Goal: Task Accomplishment & Management: Manage account settings

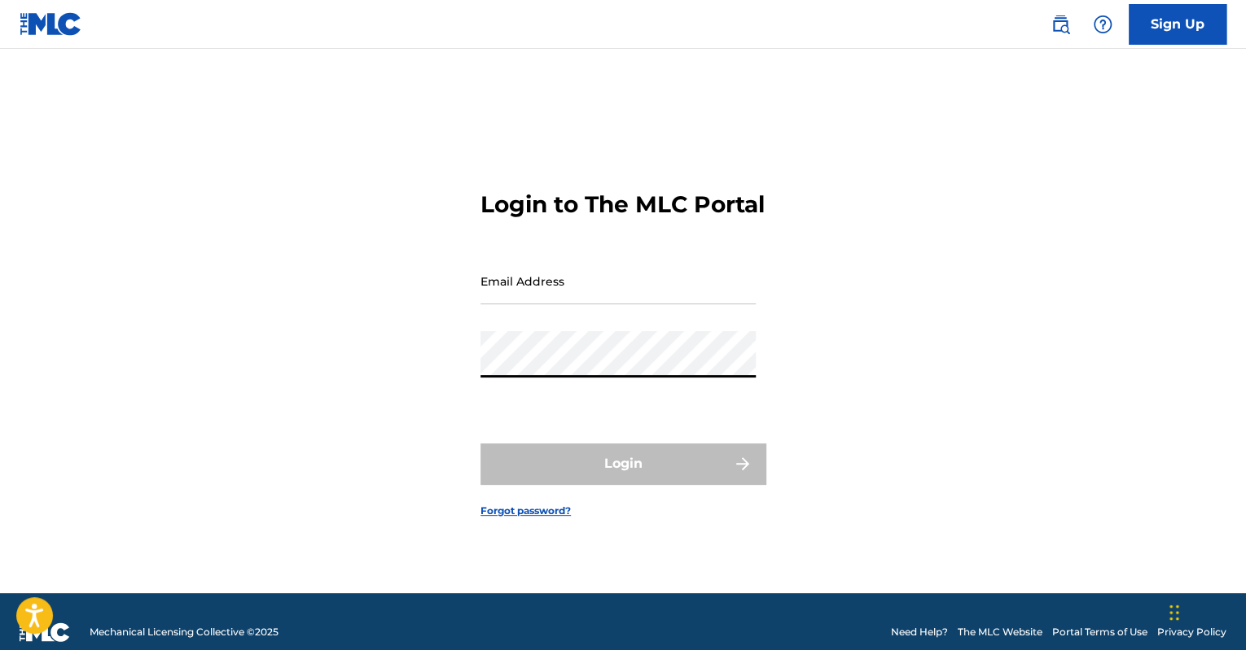
type input "[EMAIL_ADDRESS][PERSON_NAME][DOMAIN_NAME]"
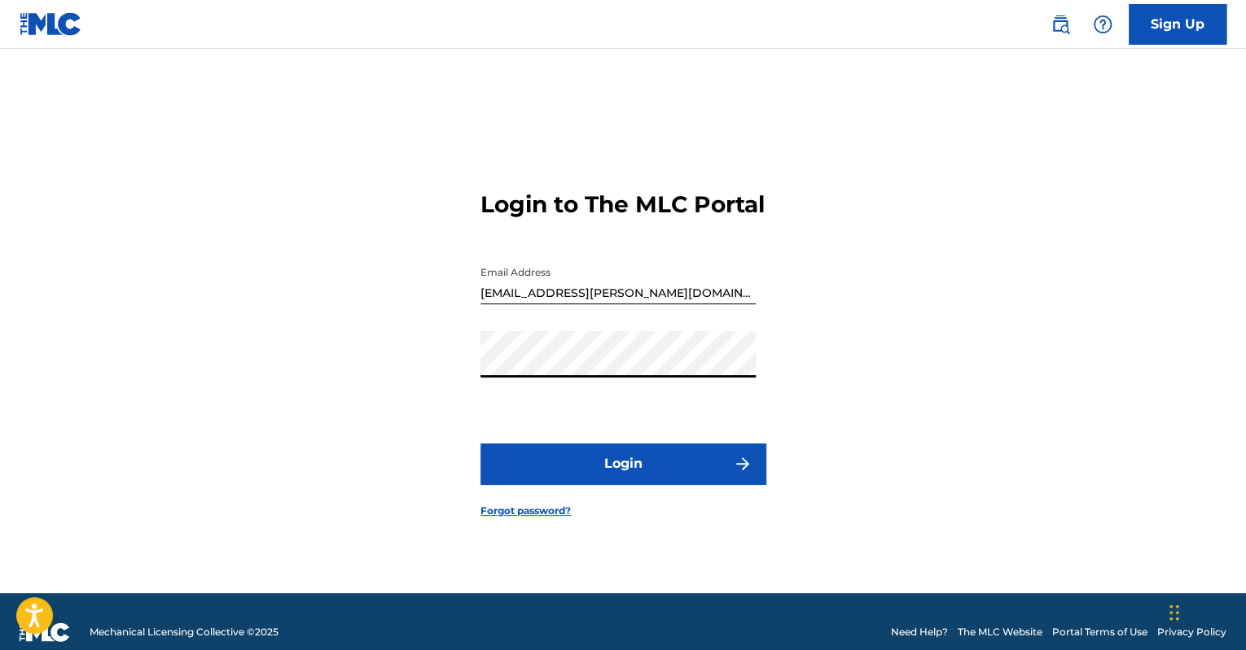
click at [547, 480] on button "Login" at bounding box center [622, 464] width 285 height 41
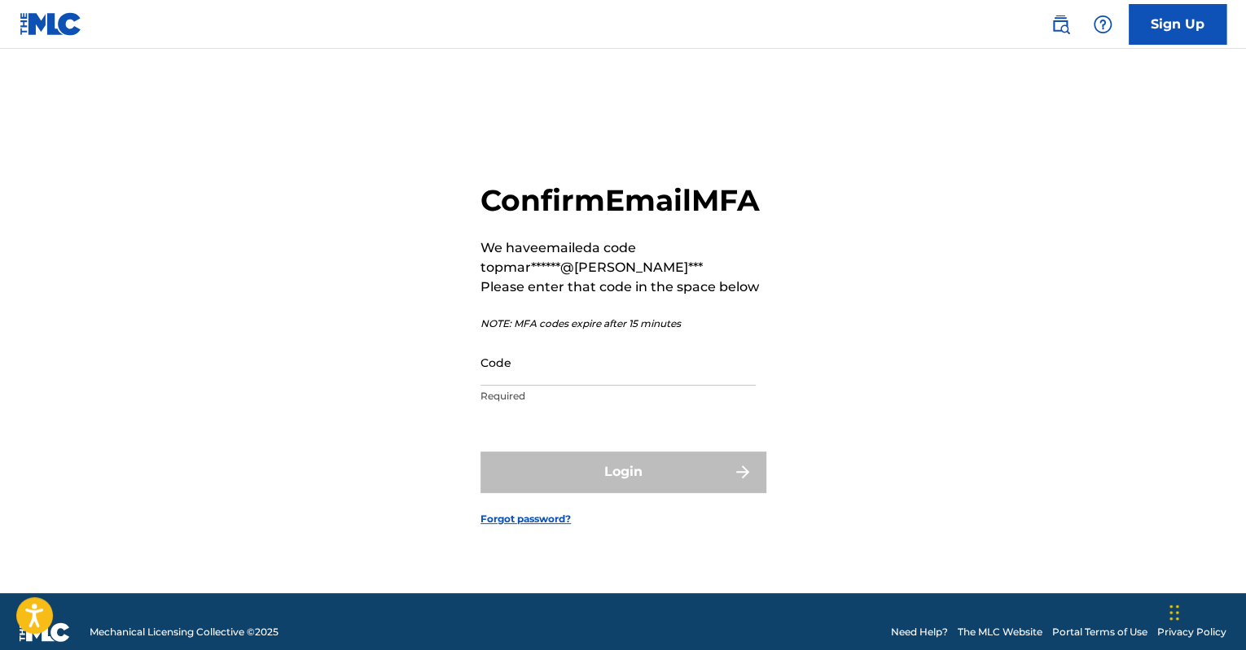
drag, startPoint x: 578, startPoint y: 383, endPoint x: 574, endPoint y: 374, distance: 10.6
click at [578, 383] on input "Code" at bounding box center [617, 362] width 275 height 46
paste input "908347"
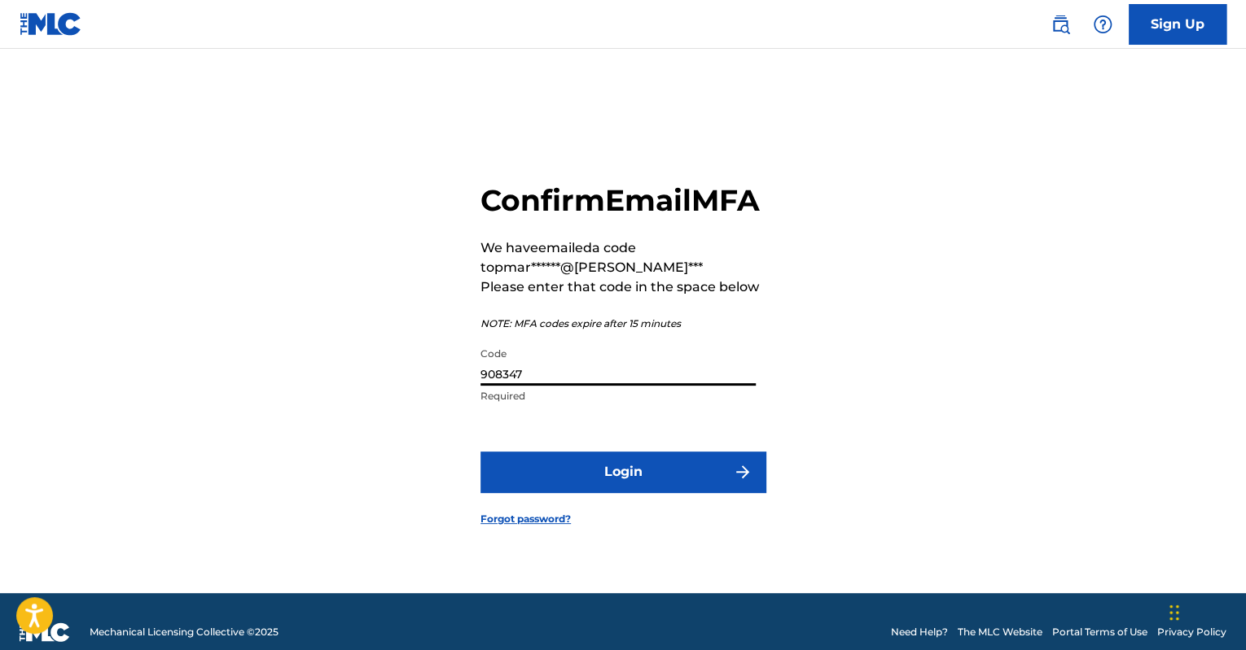
type input "908347"
click at [521, 490] on button "Login" at bounding box center [622, 472] width 285 height 41
